Goal: Contribute content: Contribute content

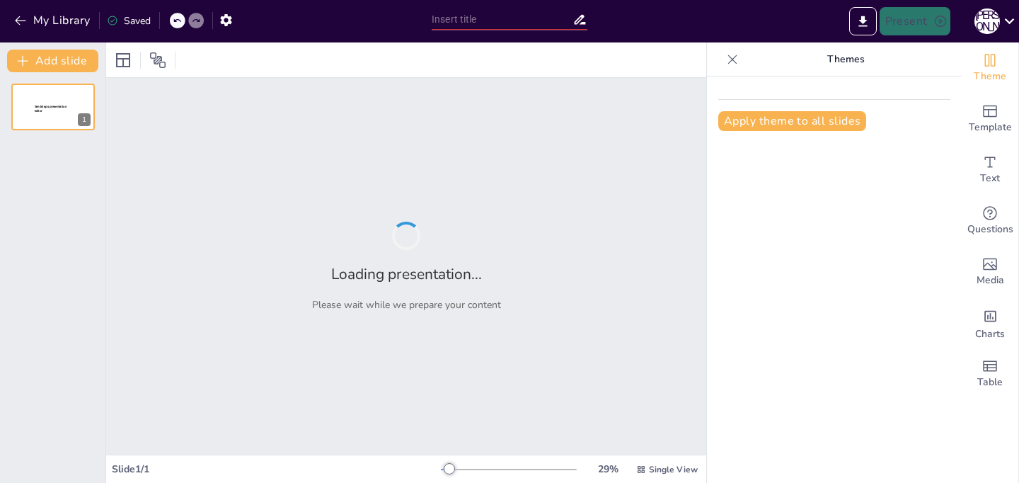
type input "Геометрические задачи: отрезки, углы и диагонали"
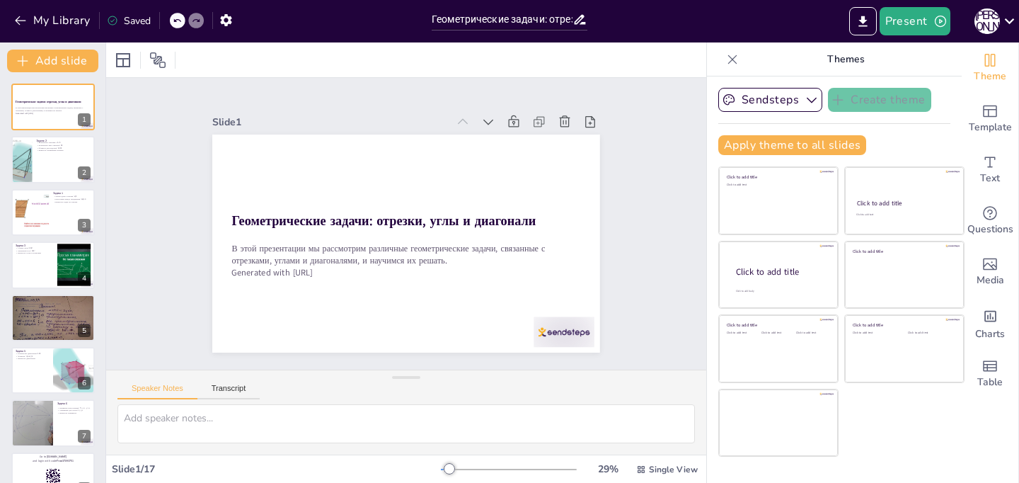
checkbox input "true"
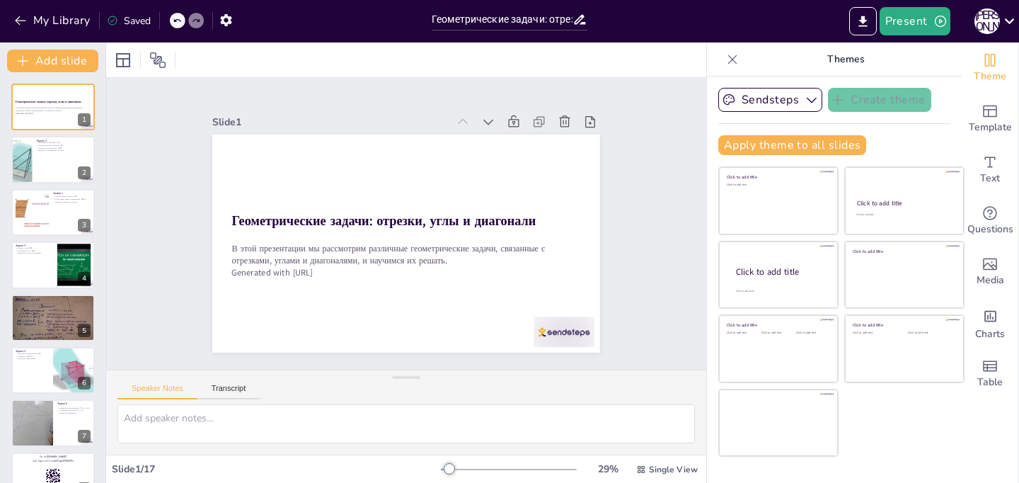
checkbox input "true"
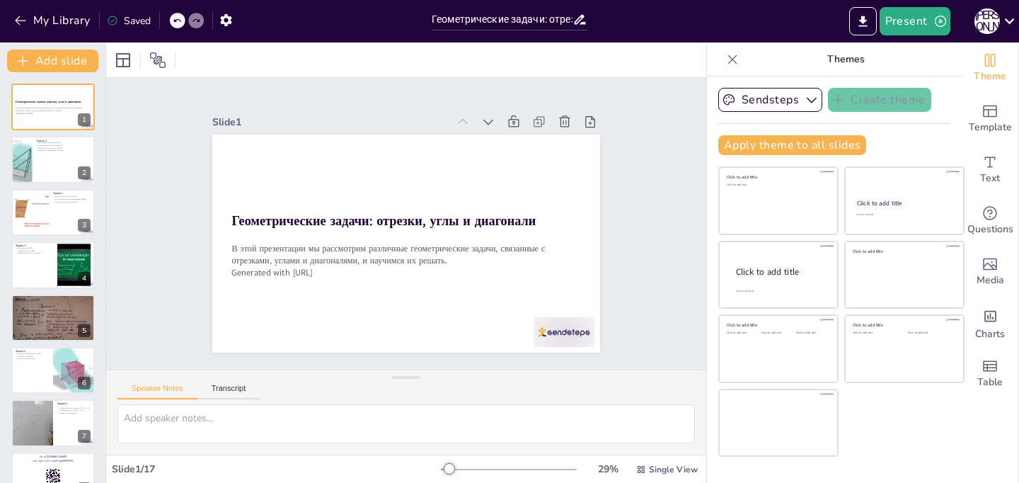
checkbox input "true"
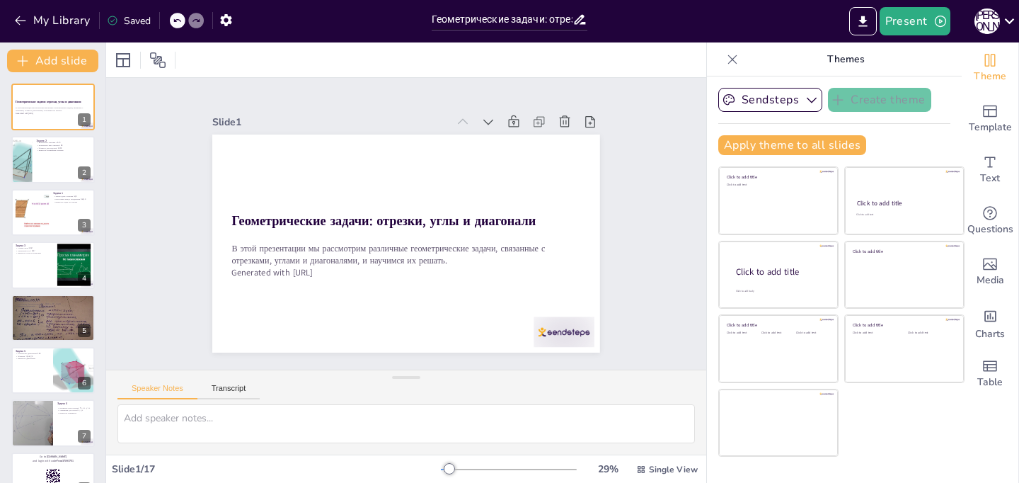
checkbox input "true"
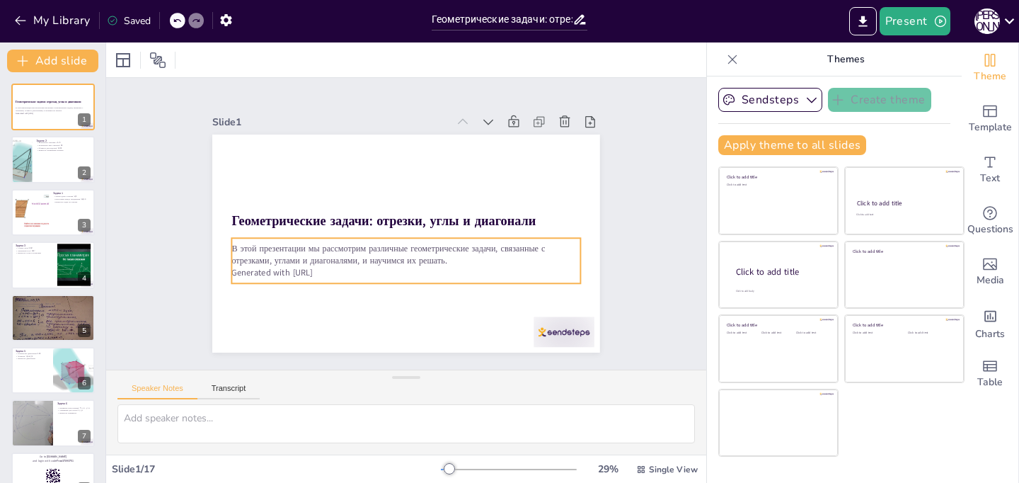
checkbox input "true"
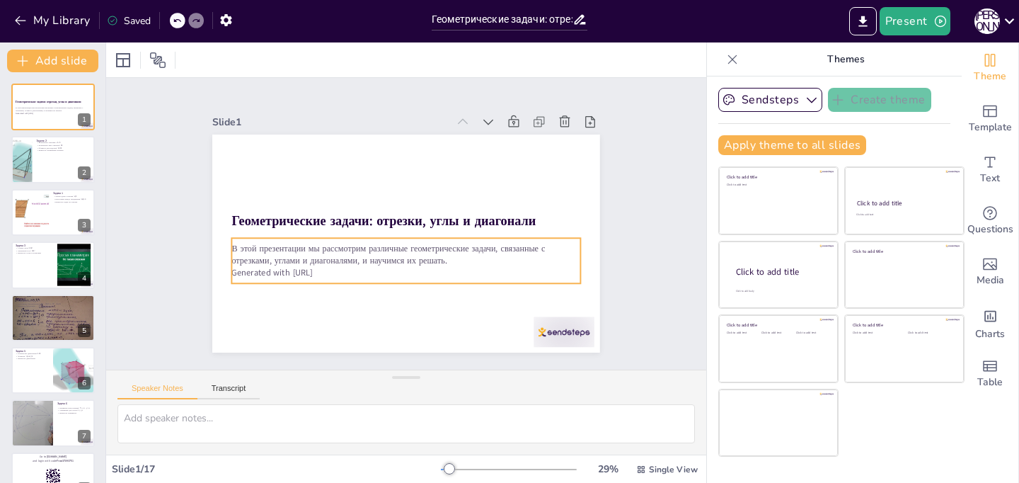
checkbox input "true"
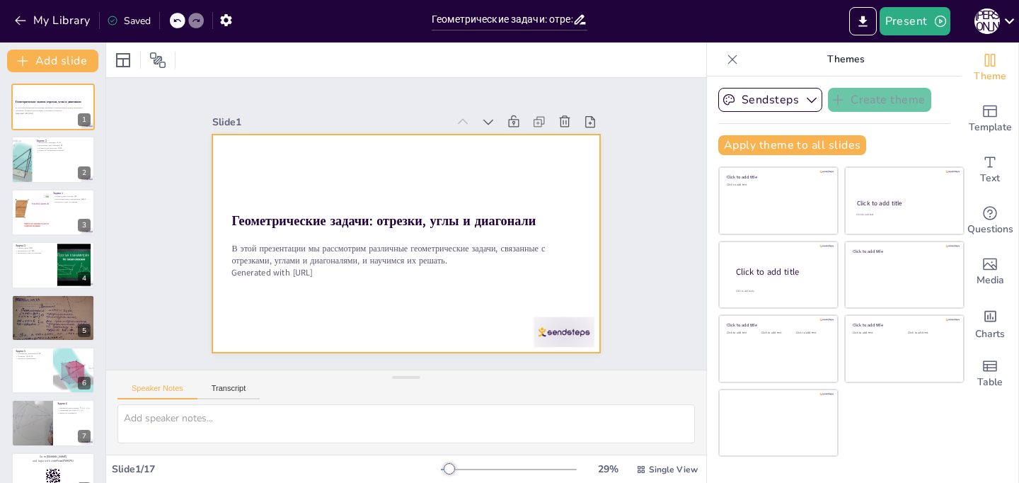
checkbox input "true"
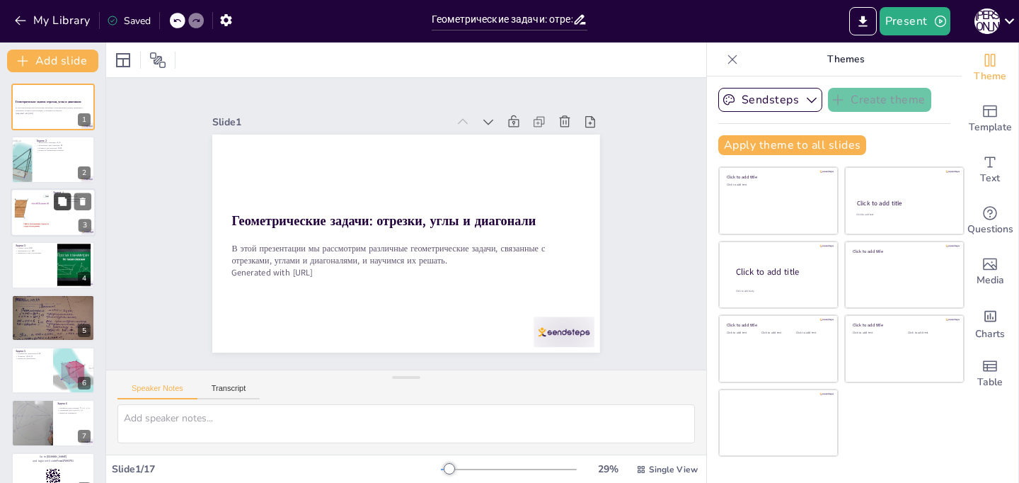
checkbox input "true"
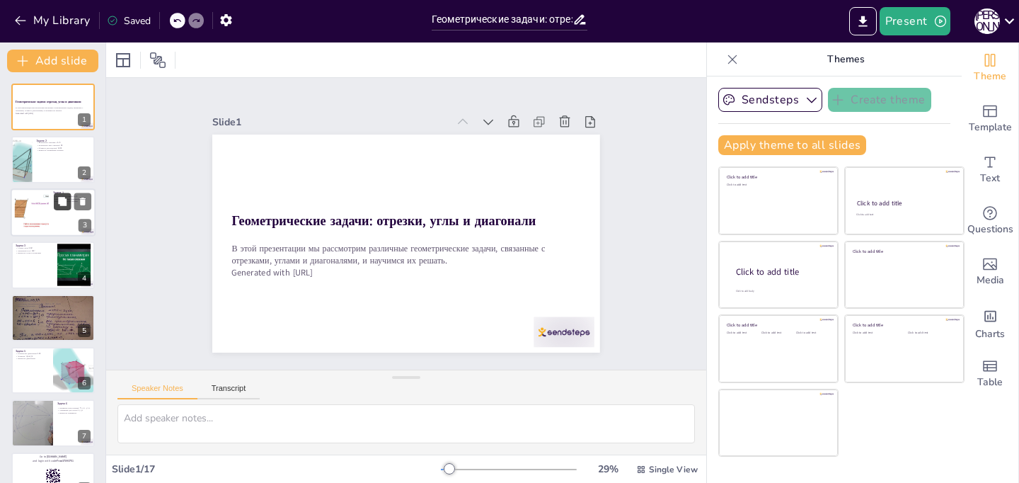
checkbox input "true"
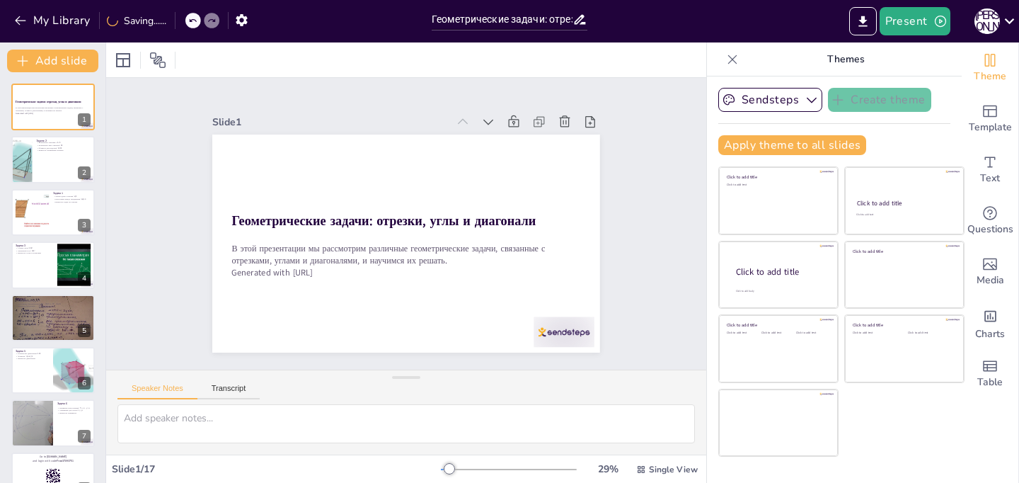
checkbox input "true"
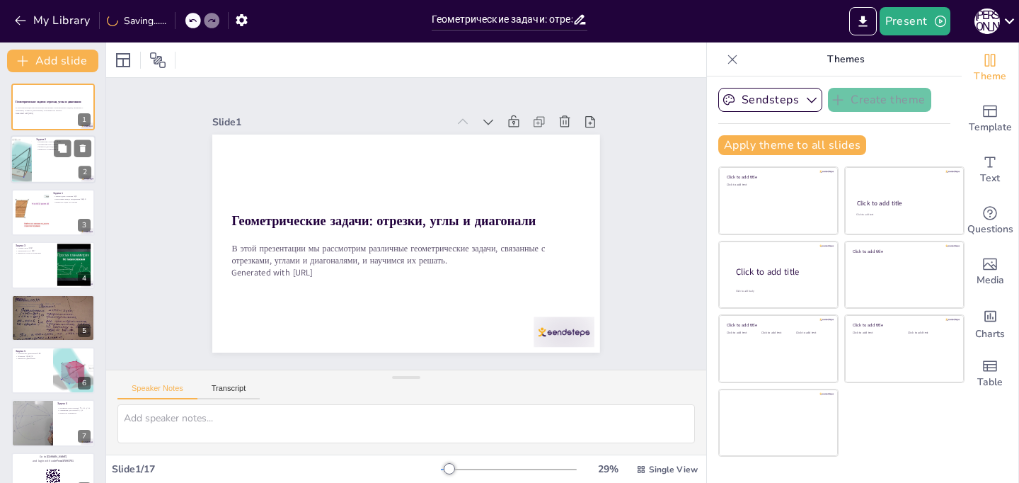
checkbox input "true"
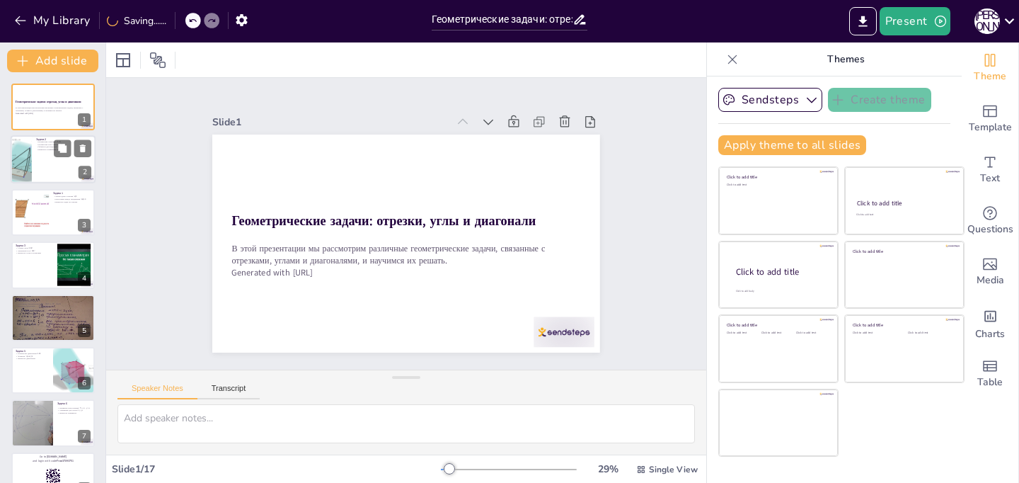
checkbox input "true"
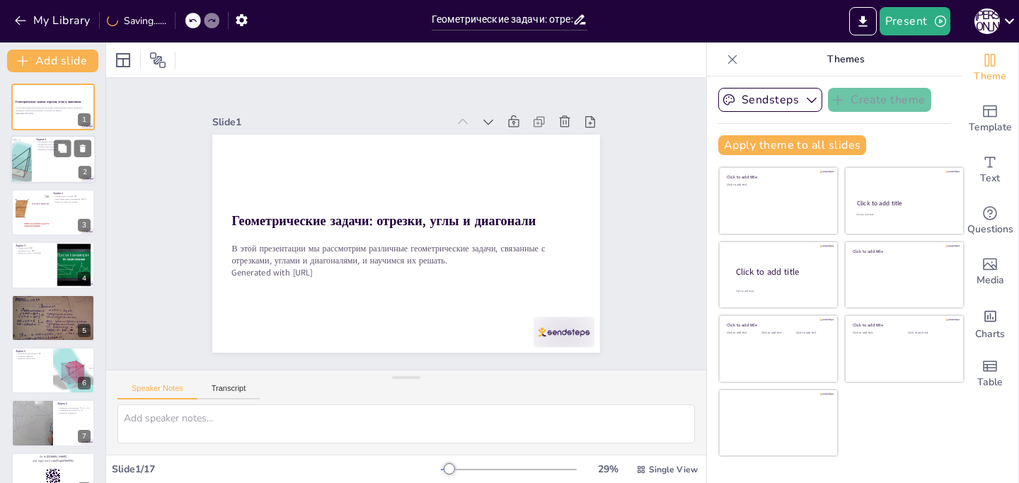
click at [58, 169] on div at bounding box center [53, 160] width 85 height 48
checkbox input "true"
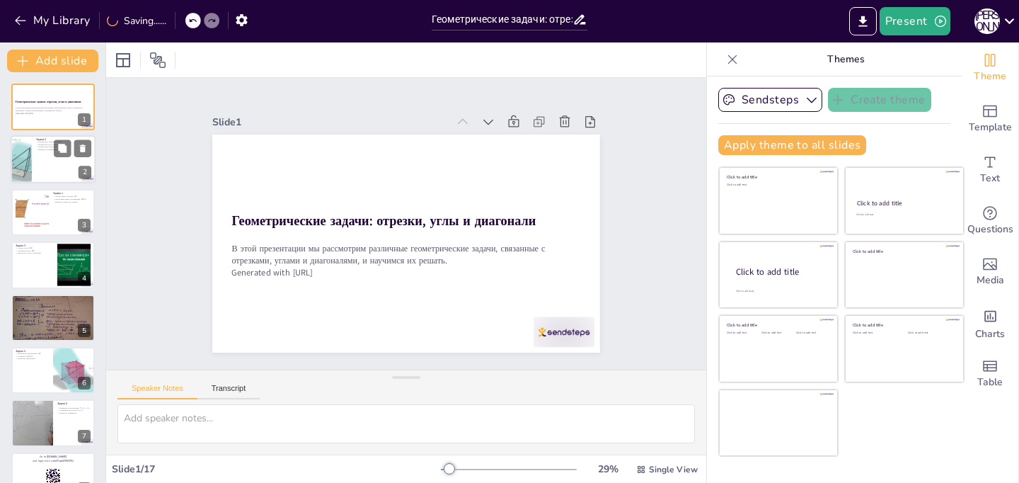
checkbox input "true"
type textarea "Знание о том, сколько отрезков можно провести от одной точки, важно для пониман…"
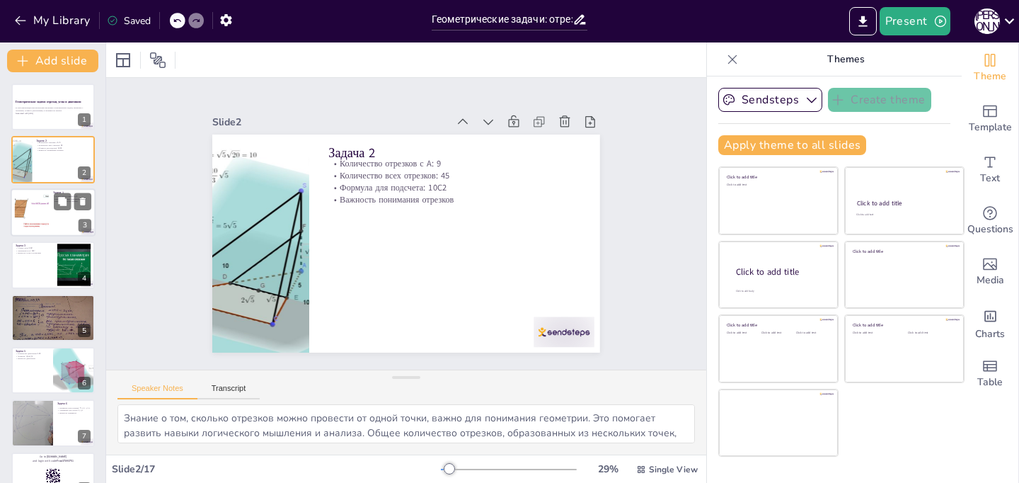
checkbox input "true"
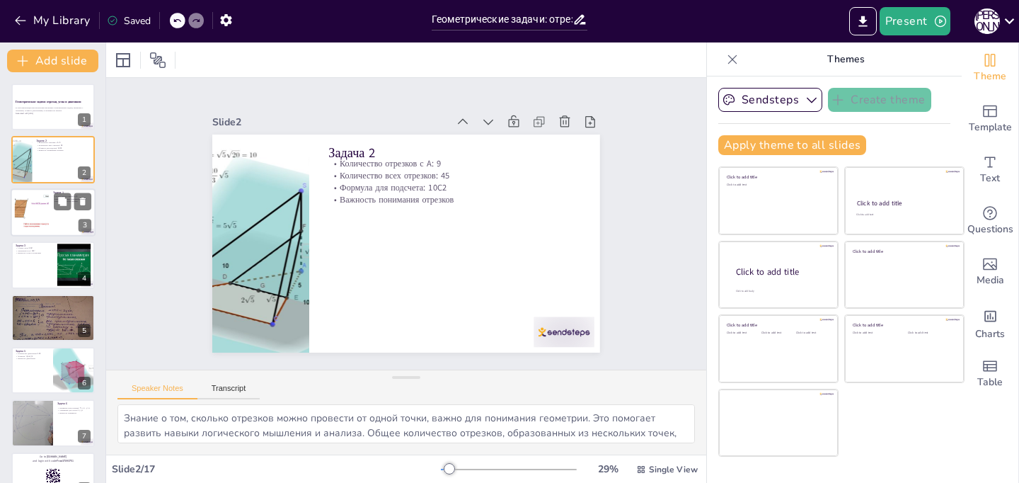
checkbox input "true"
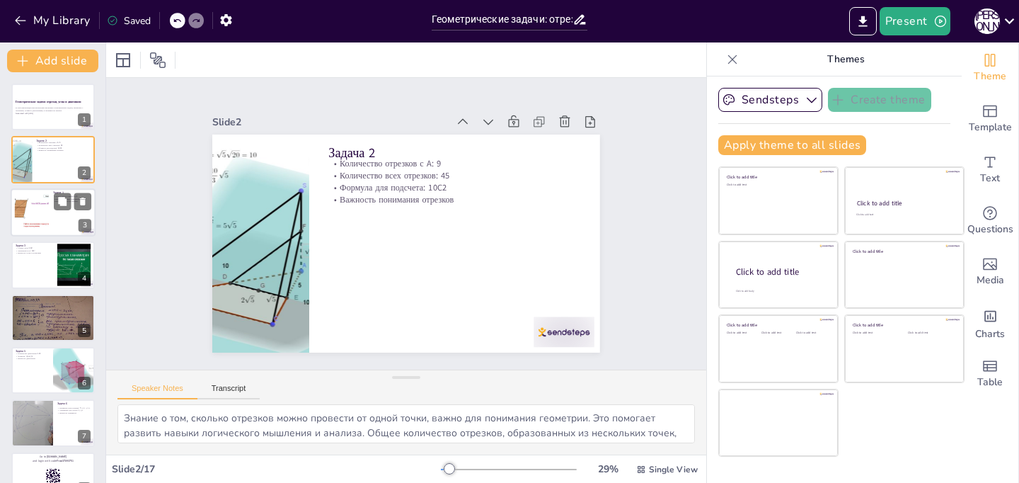
checkbox input "true"
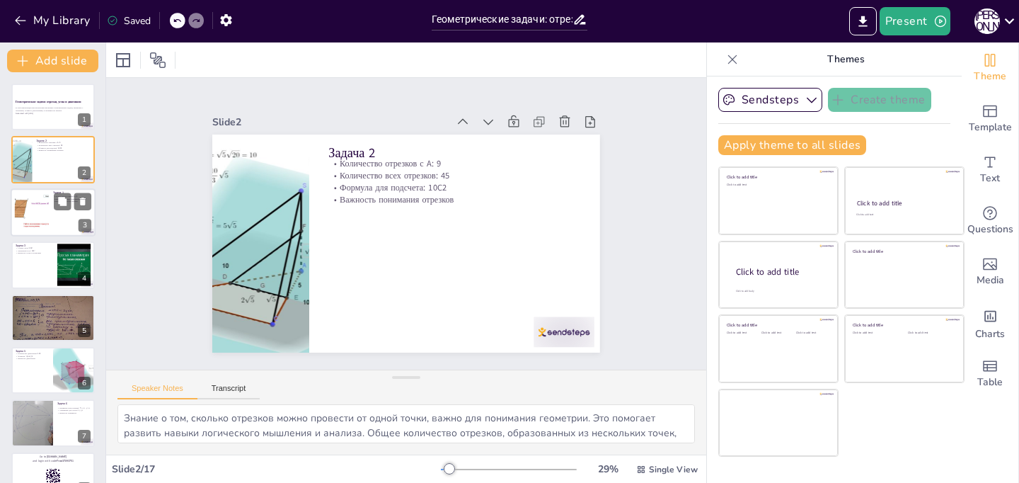
click at [47, 202] on div at bounding box center [31, 211] width 57 height 43
checkbox input "true"
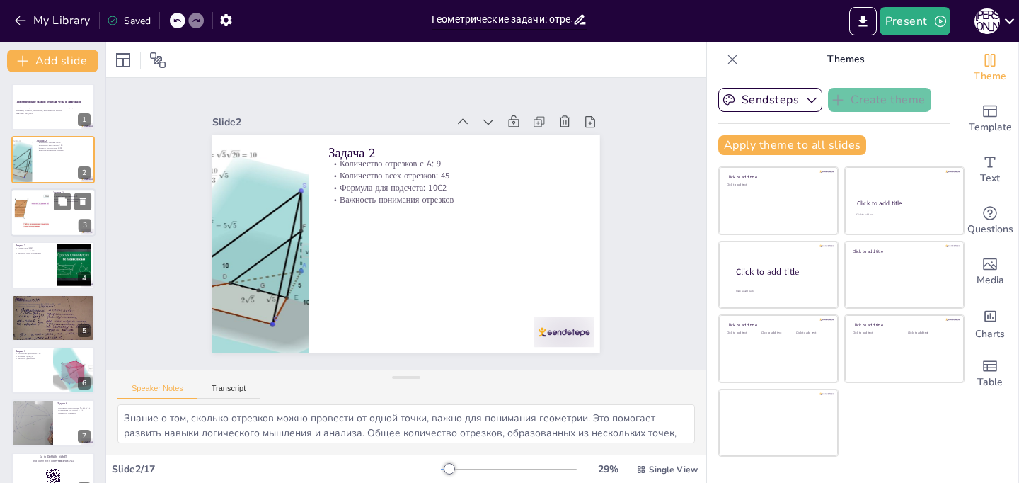
checkbox input "true"
type textarea "Задачи на нахождение расстояний между отрезками помогают развивать пространстве…"
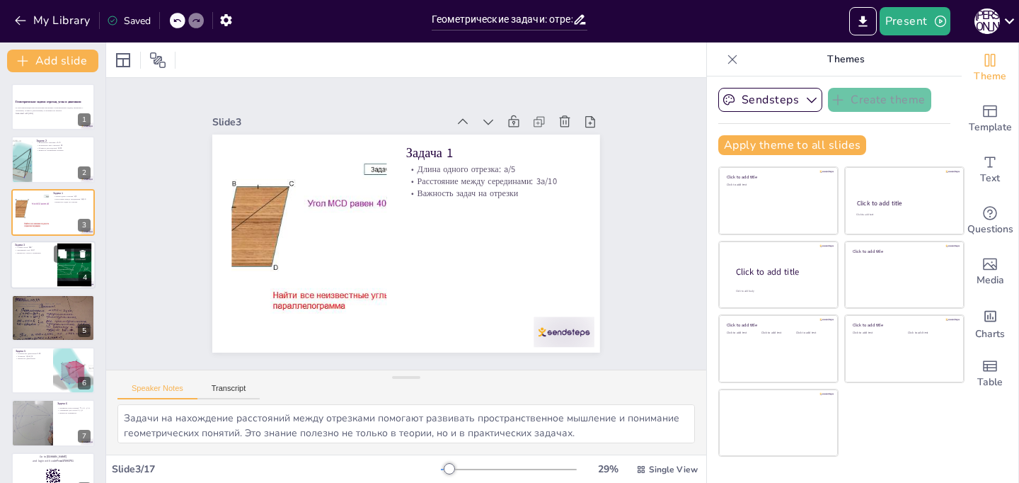
checkbox input "true"
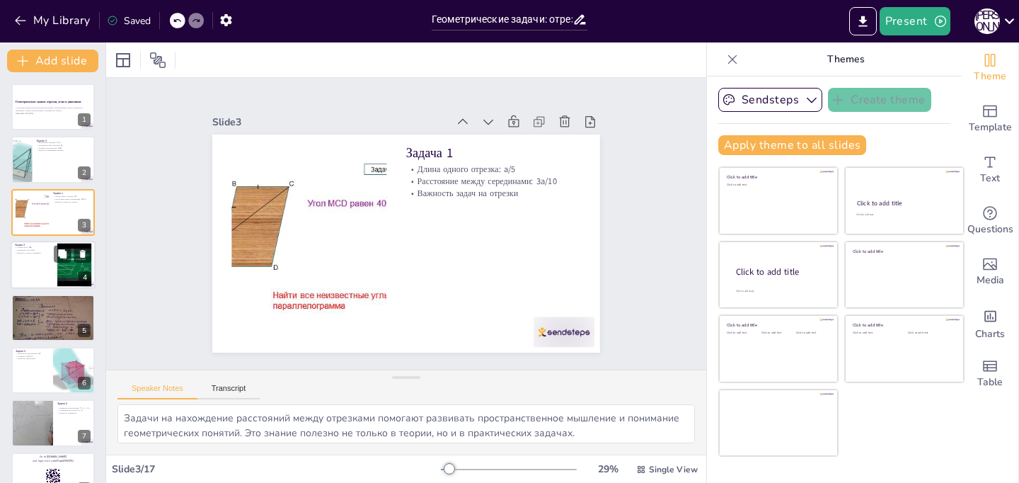
checkbox input "true"
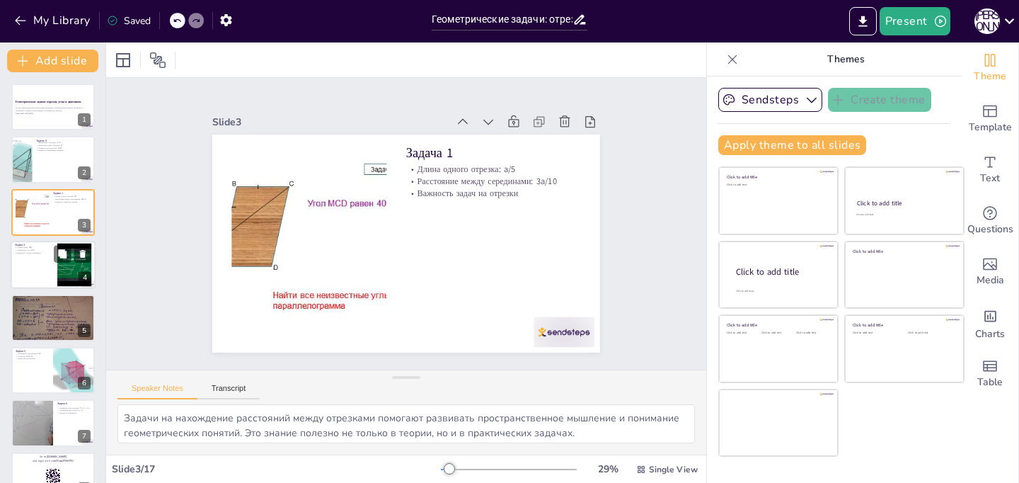
checkbox input "true"
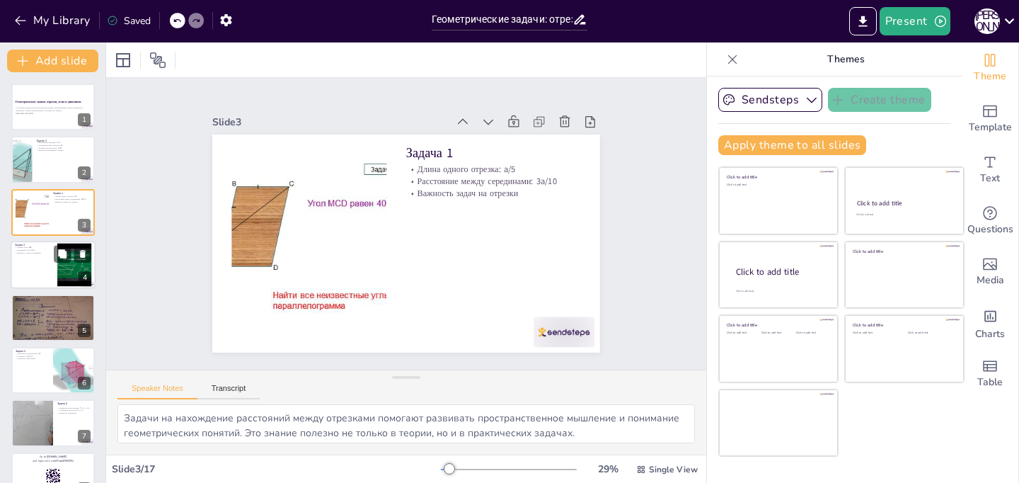
checkbox input "true"
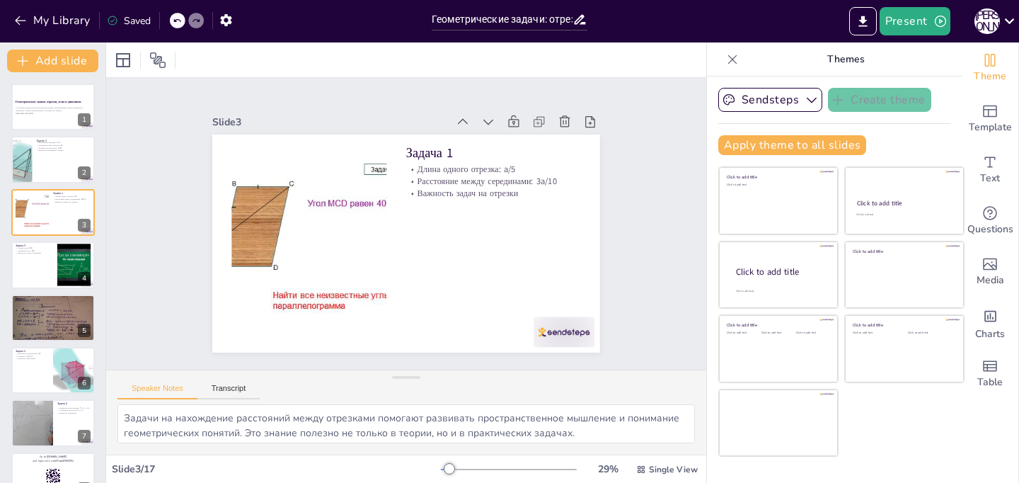
checkbox input "true"
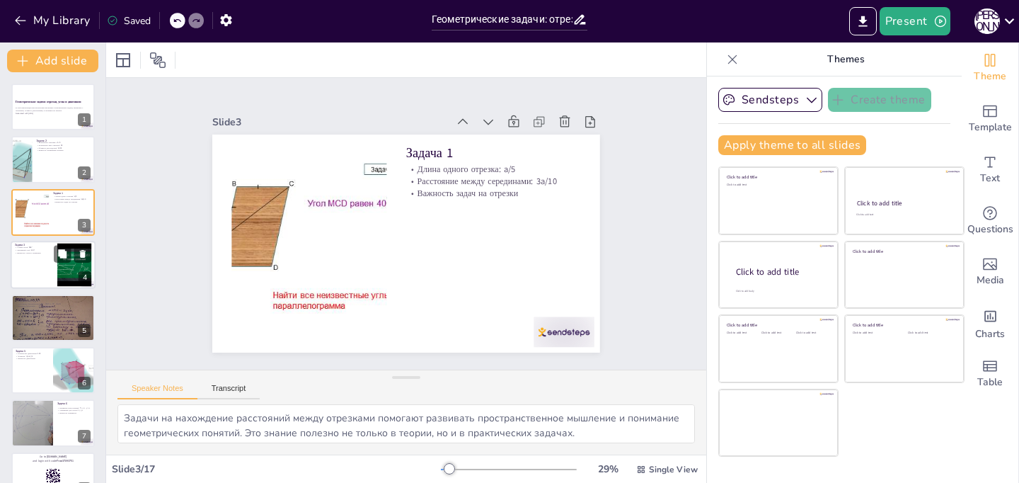
checkbox input "true"
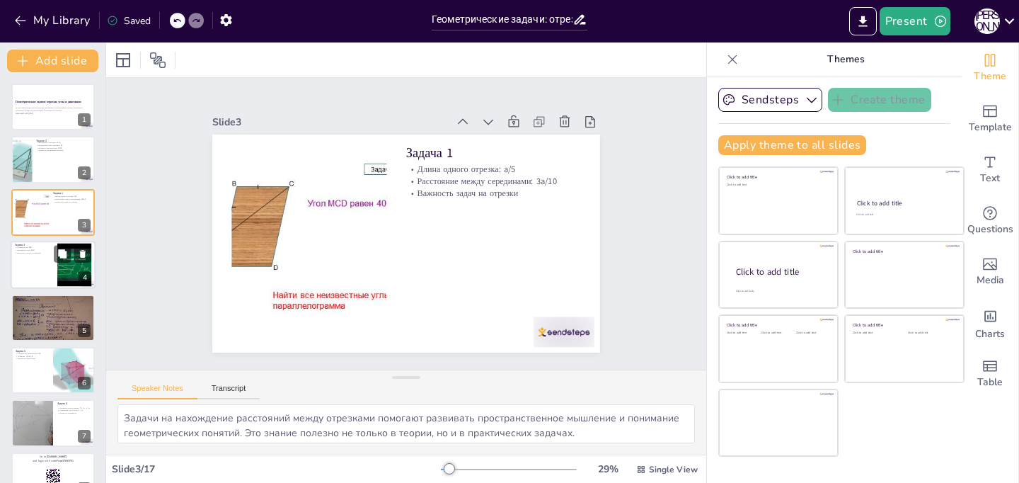
checkbox input "true"
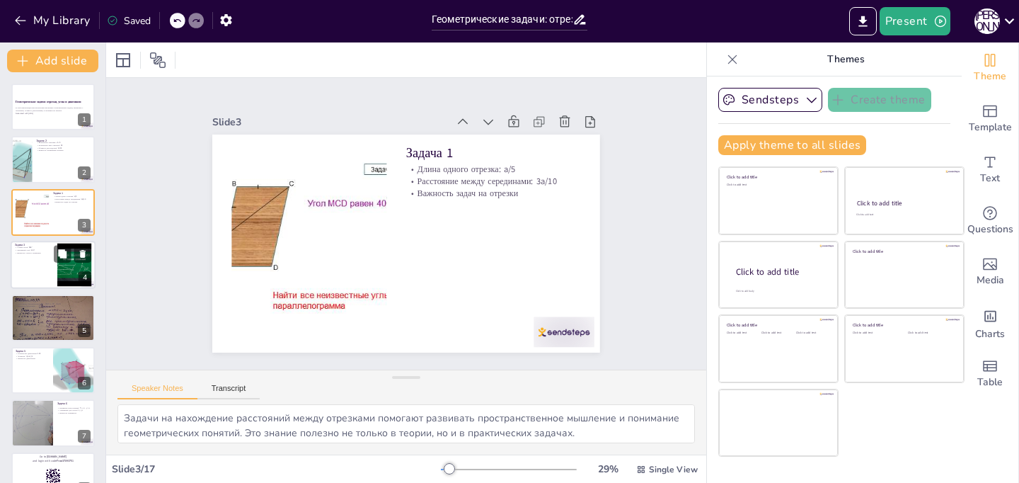
checkbox input "true"
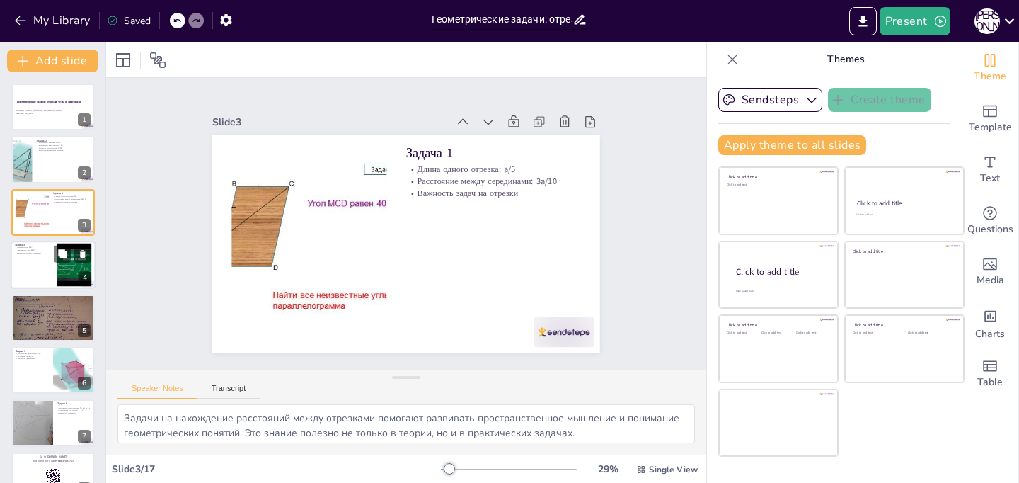
click at [21, 254] on div at bounding box center [53, 265] width 85 height 48
checkbox input "true"
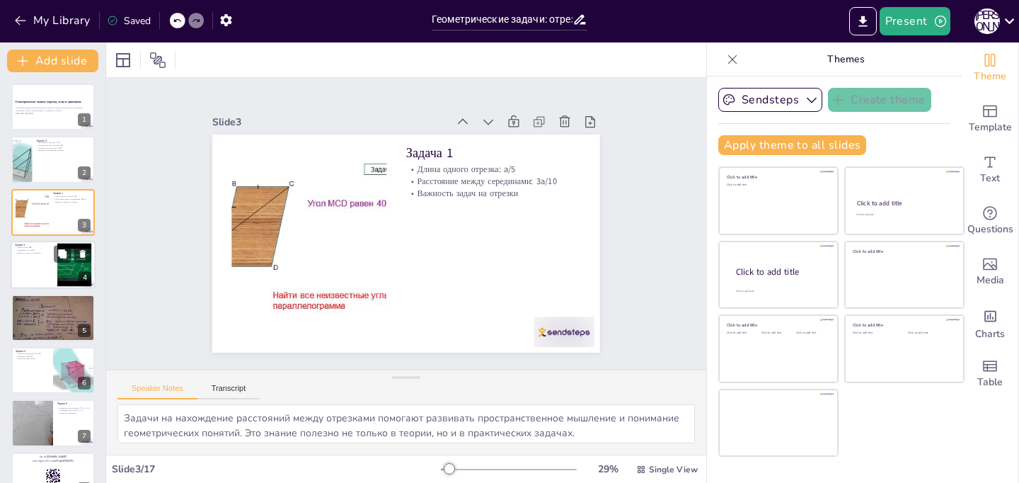
checkbox input "true"
type textarea "Понимание углов и их свойств является ключевым элементом геометрии. Это знание …"
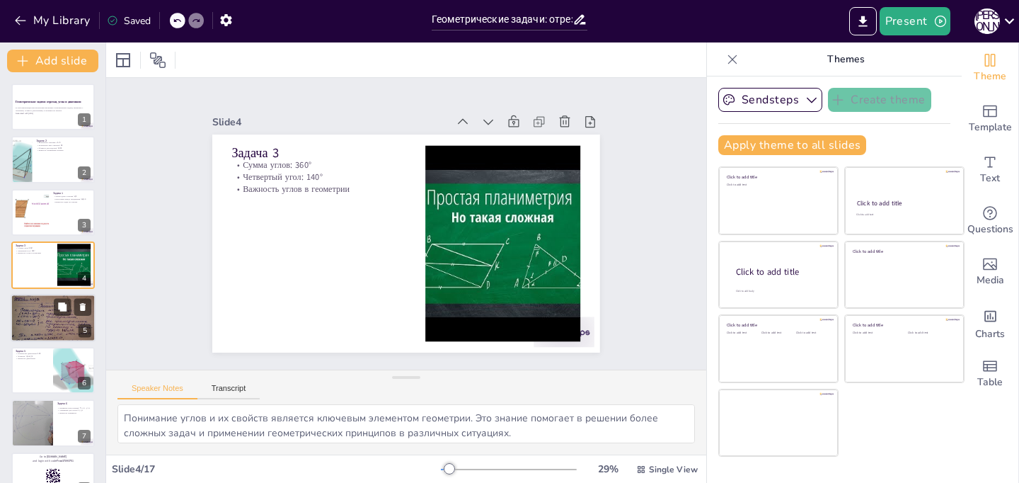
checkbox input "true"
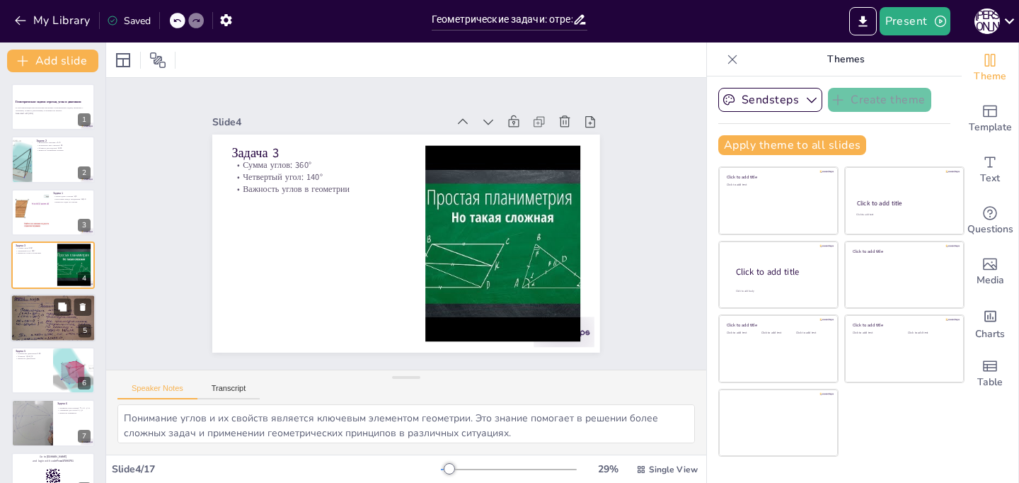
checkbox input "true"
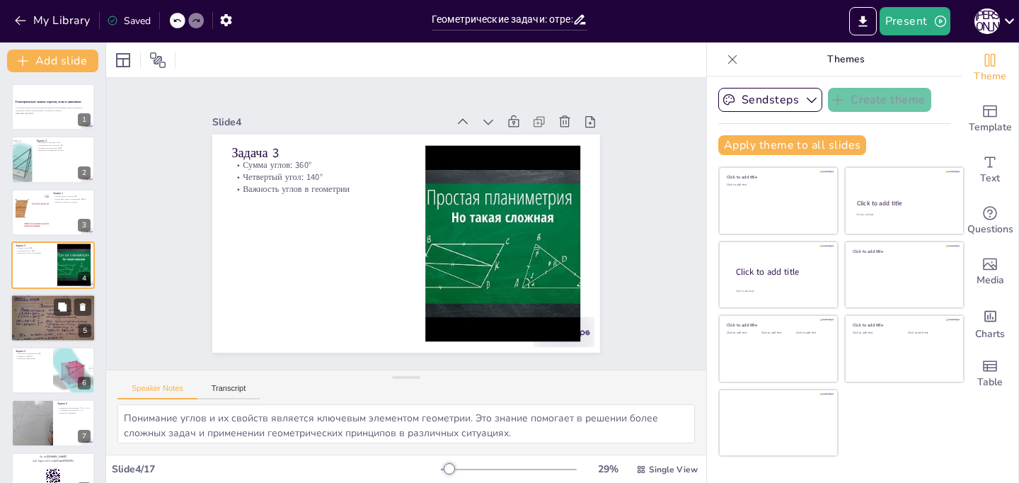
checkbox input "true"
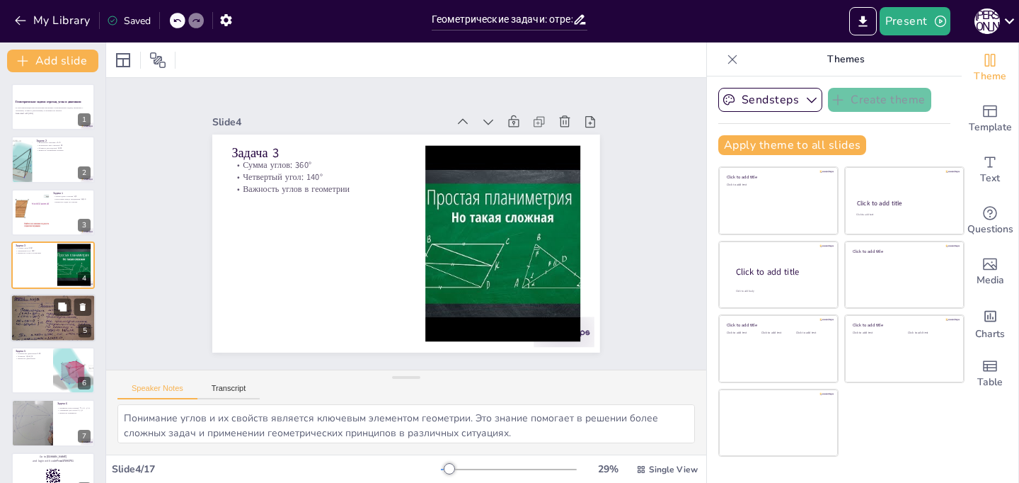
checkbox input "true"
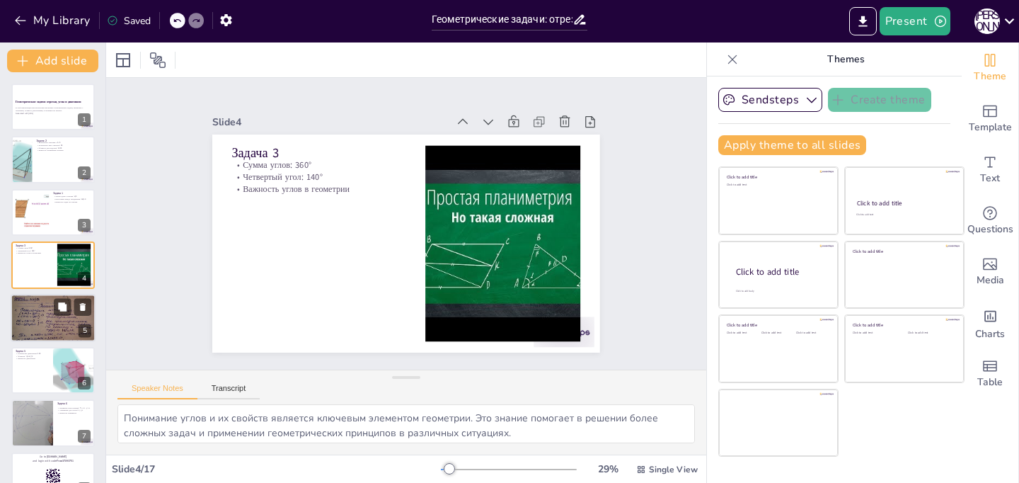
checkbox input "true"
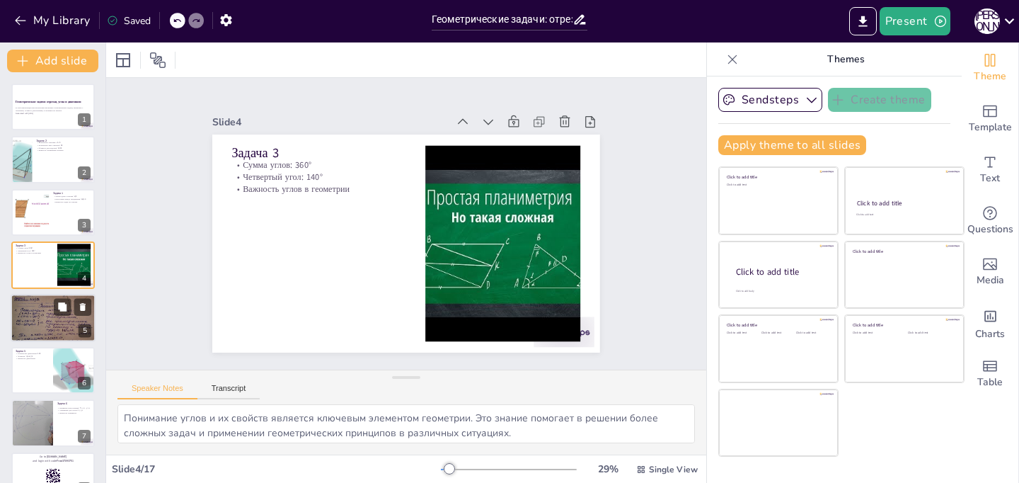
click at [34, 302] on p "Угол между биссектрисами: 90° - (5x/2) и 90° - (4x/2)" at bounding box center [53, 303] width 76 height 3
checkbox input "true"
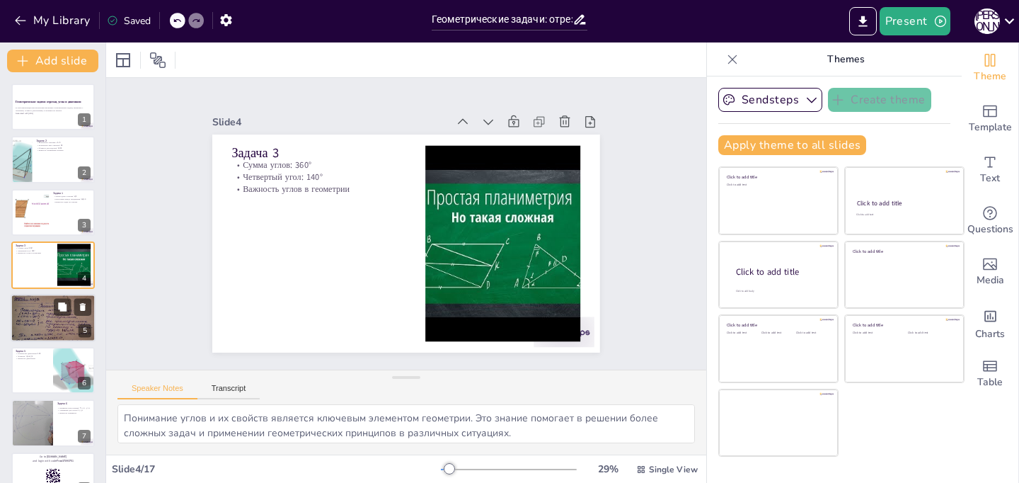
checkbox input "true"
type textarea "Задачи, связанные с биссектрисами, помогают понять свойства углов и их взаимосв…"
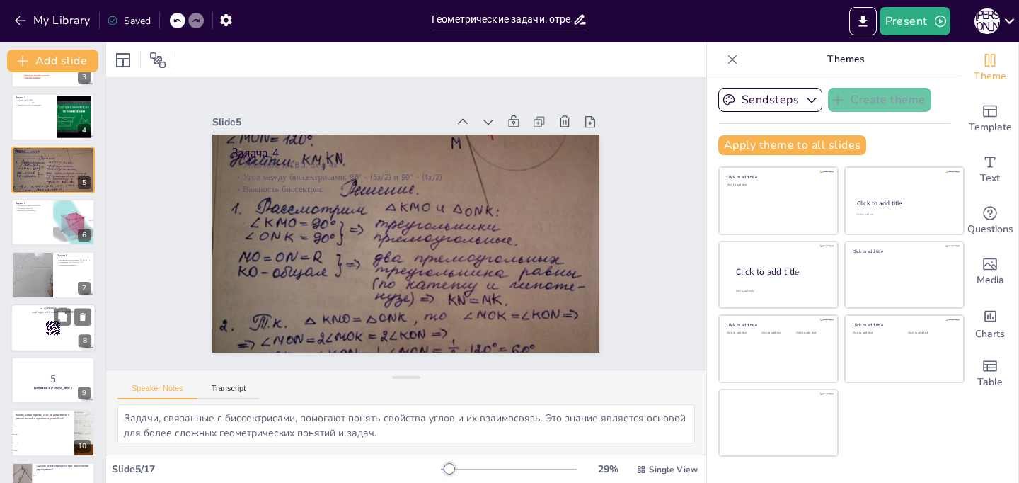
checkbox input "true"
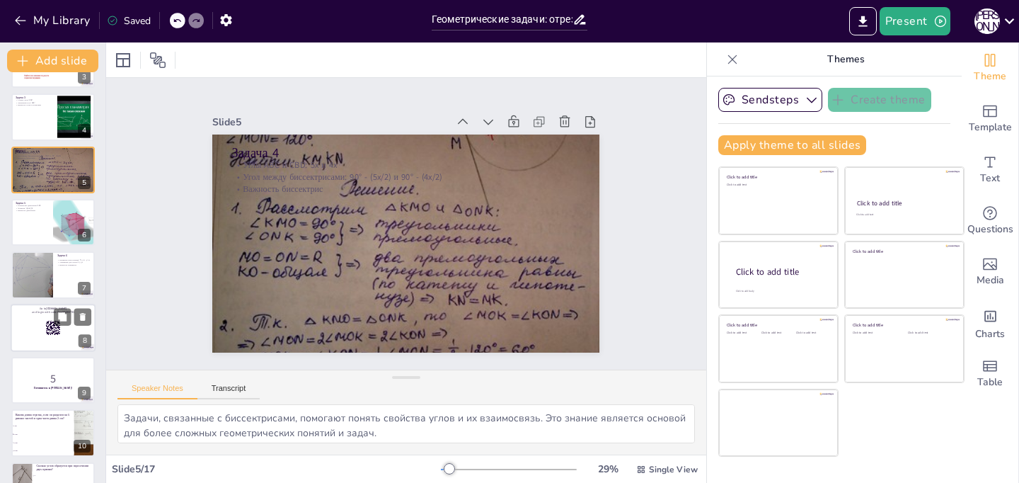
checkbox input "true"
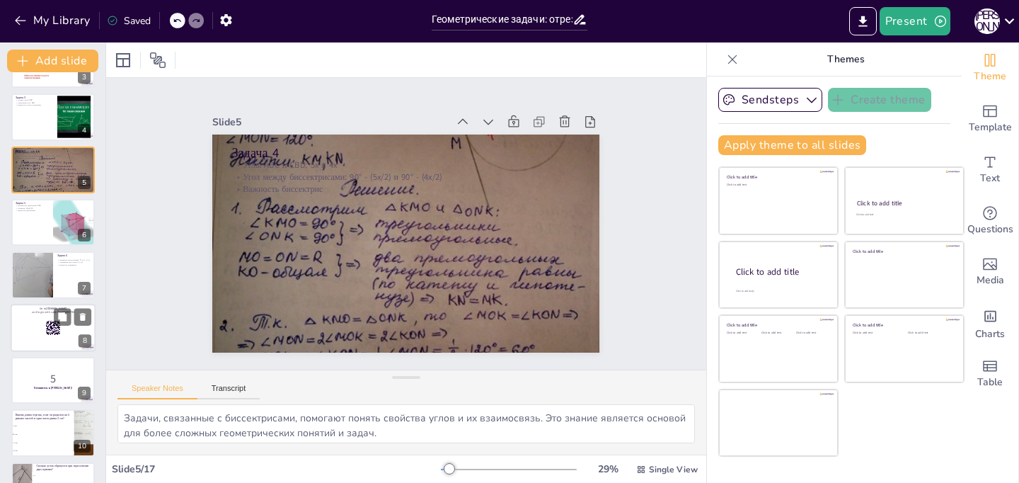
checkbox input "true"
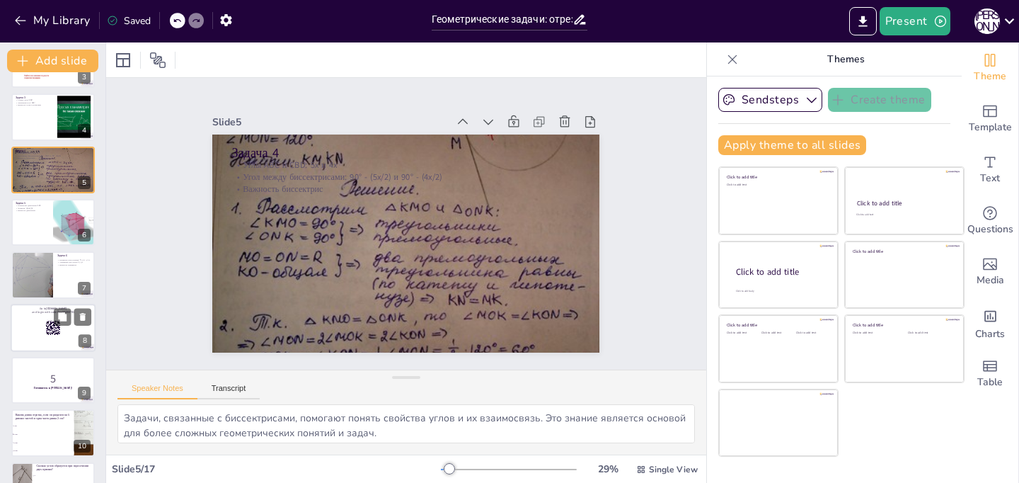
checkbox input "true"
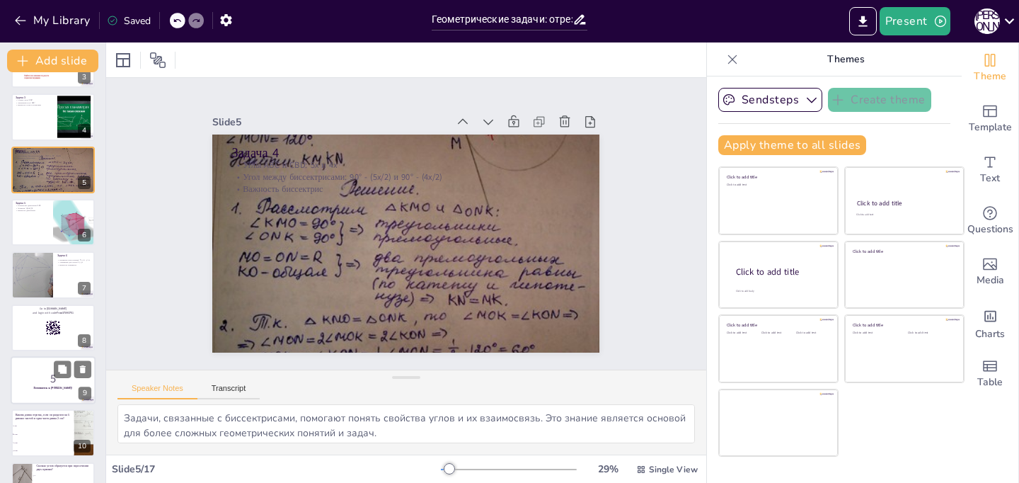
click at [32, 324] on div at bounding box center [53, 327] width 84 height 47
checkbox input "true"
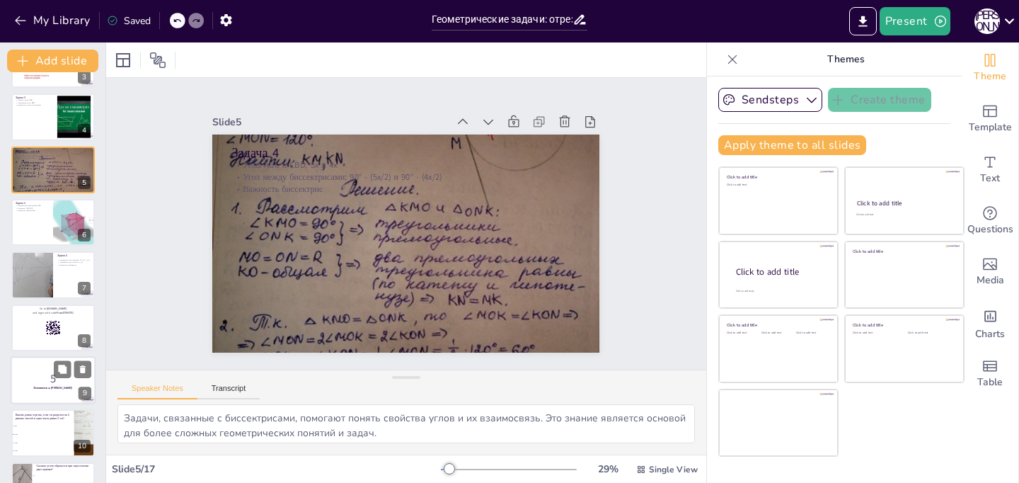
checkbox input "true"
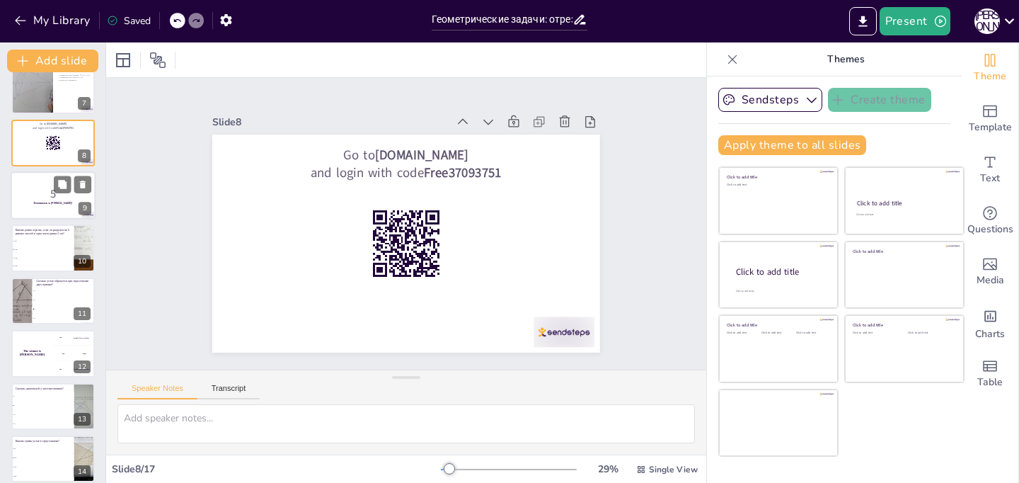
checkbox input "true"
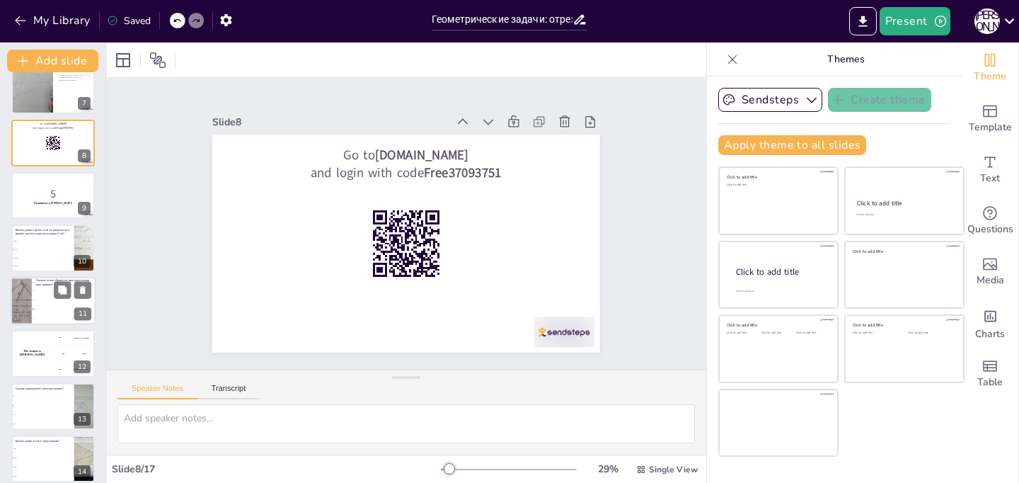
checkbox input "true"
click at [31, 314] on div at bounding box center [21, 301] width 59 height 48
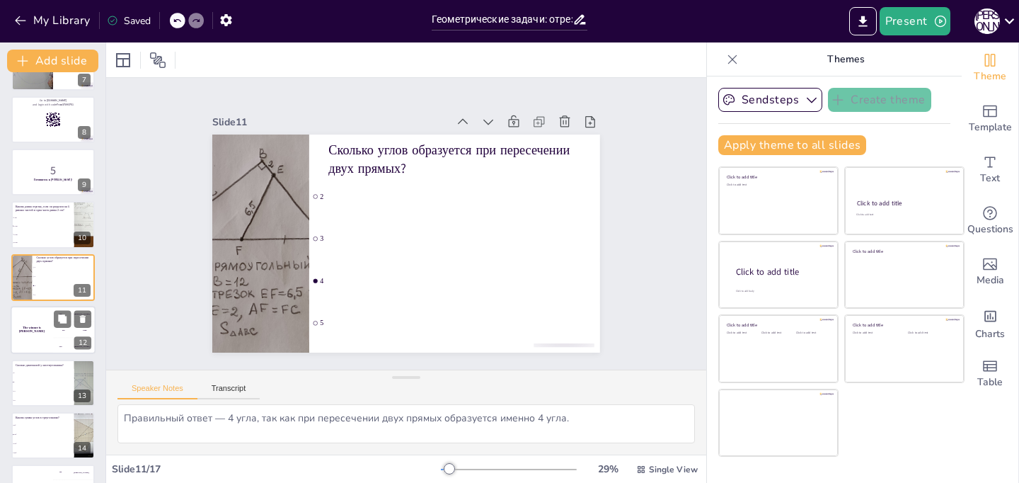
click at [28, 343] on div "The winner is [PERSON_NAME]" at bounding box center [32, 330] width 42 height 48
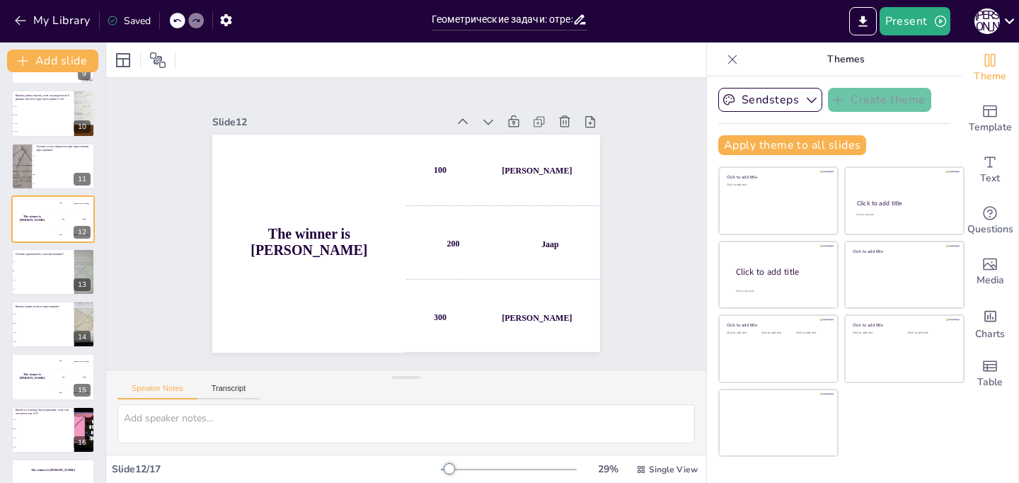
click at [42, 421] on li "20°" at bounding box center [42, 419] width 63 height 8
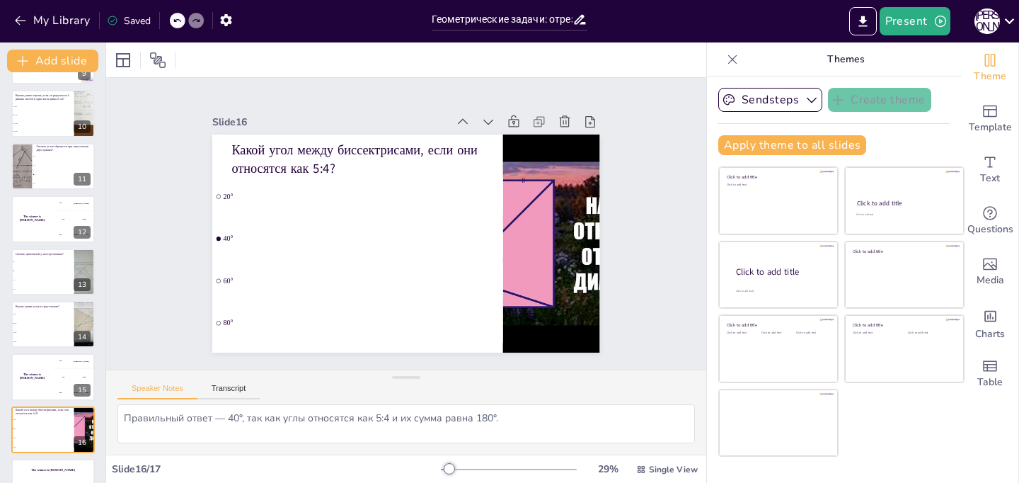
scroll to position [501, 0]
